Goal: Find specific page/section: Find specific page/section

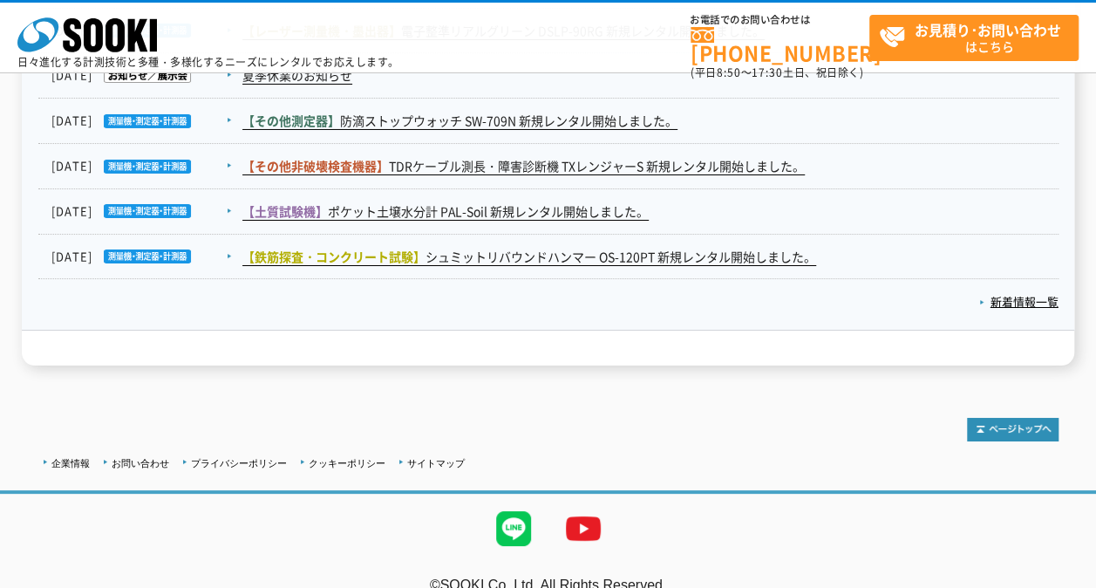
scroll to position [3024, 0]
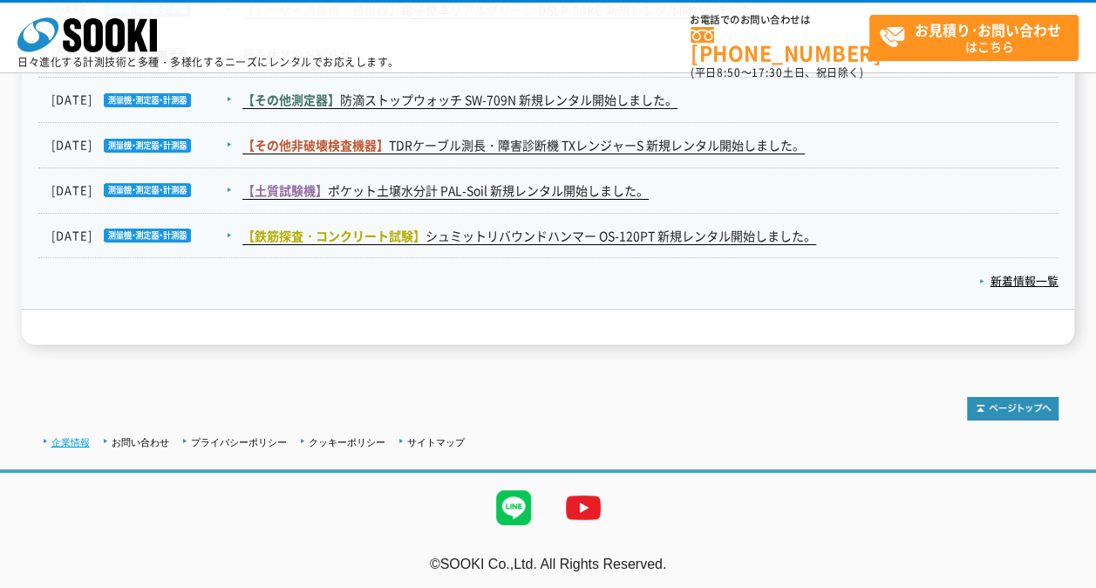
click at [76, 382] on link "企業情報" at bounding box center [70, 442] width 38 height 10
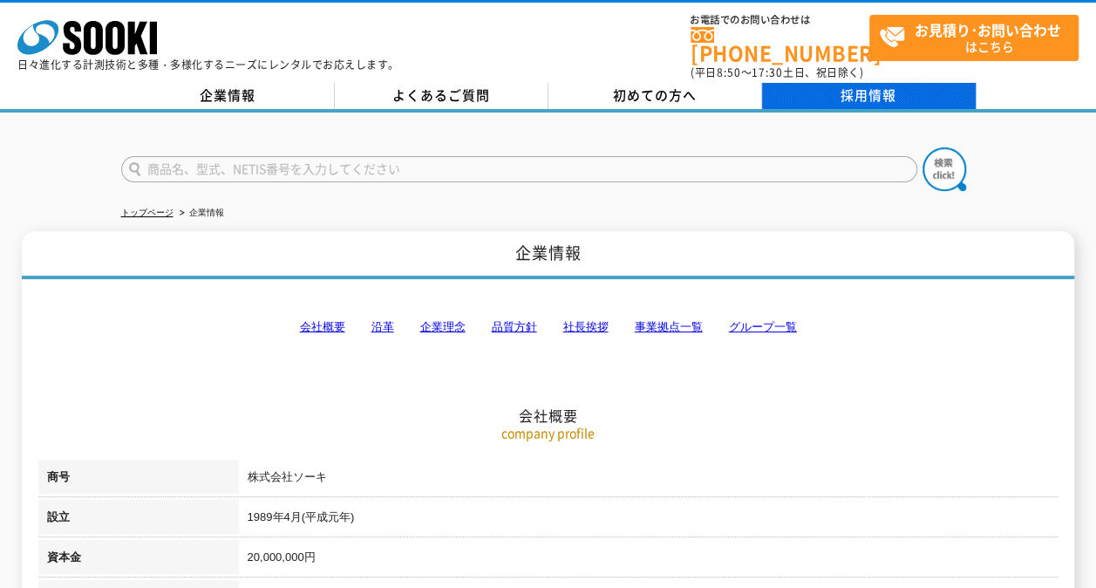
click at [871, 85] on link "採用情報" at bounding box center [869, 96] width 214 height 26
